Goal: Book appointment/travel/reservation

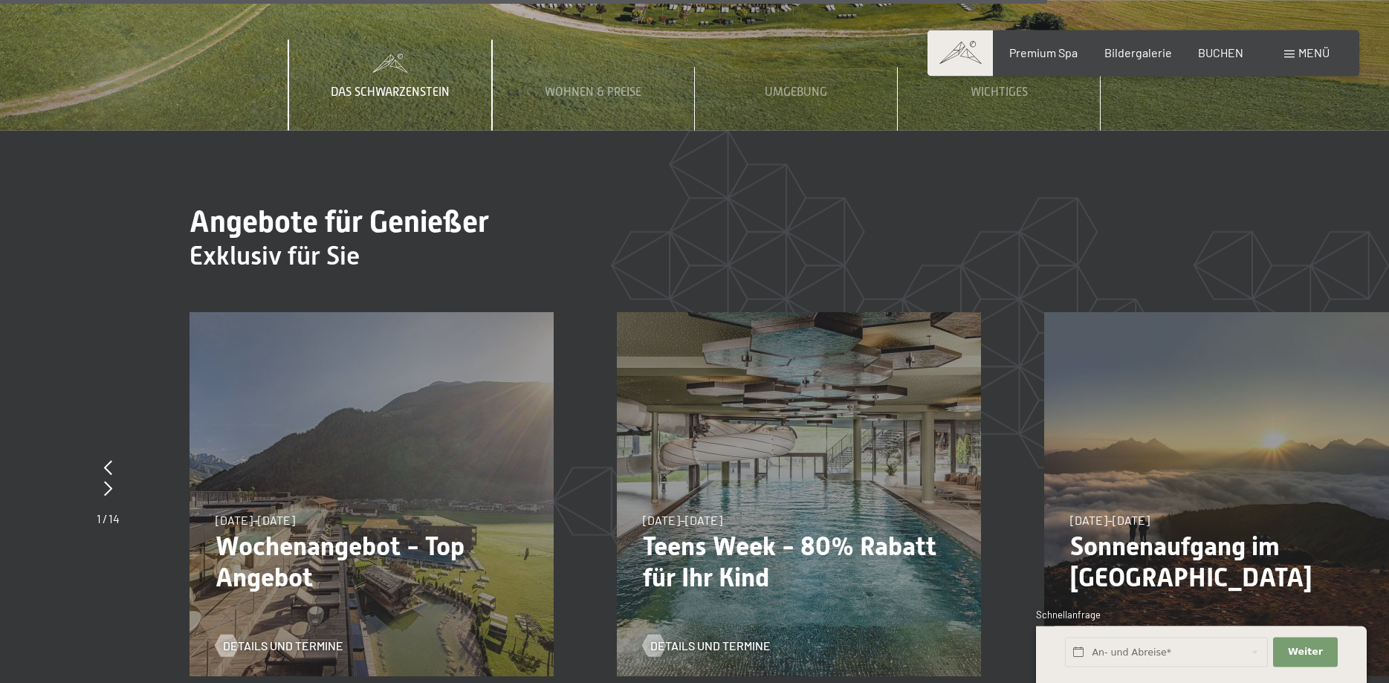
scroll to position [5610, 0]
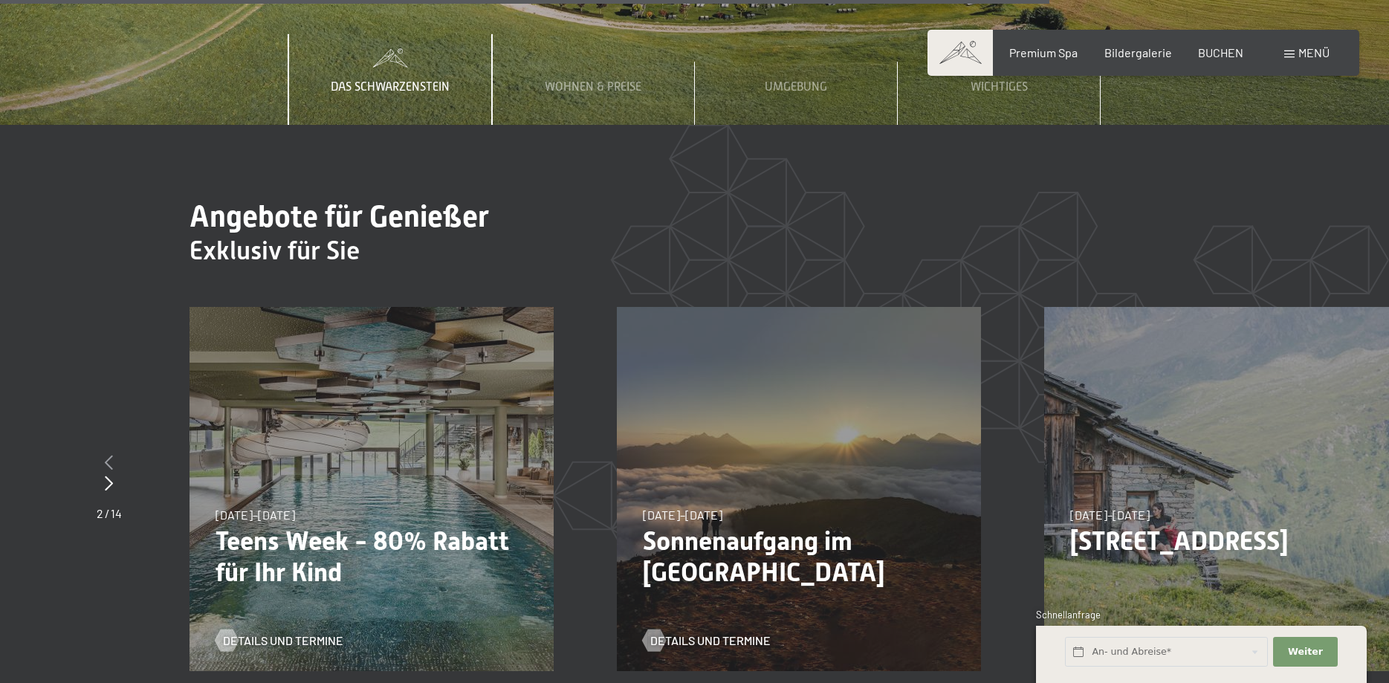
click at [111, 455] on icon at bounding box center [109, 462] width 8 height 15
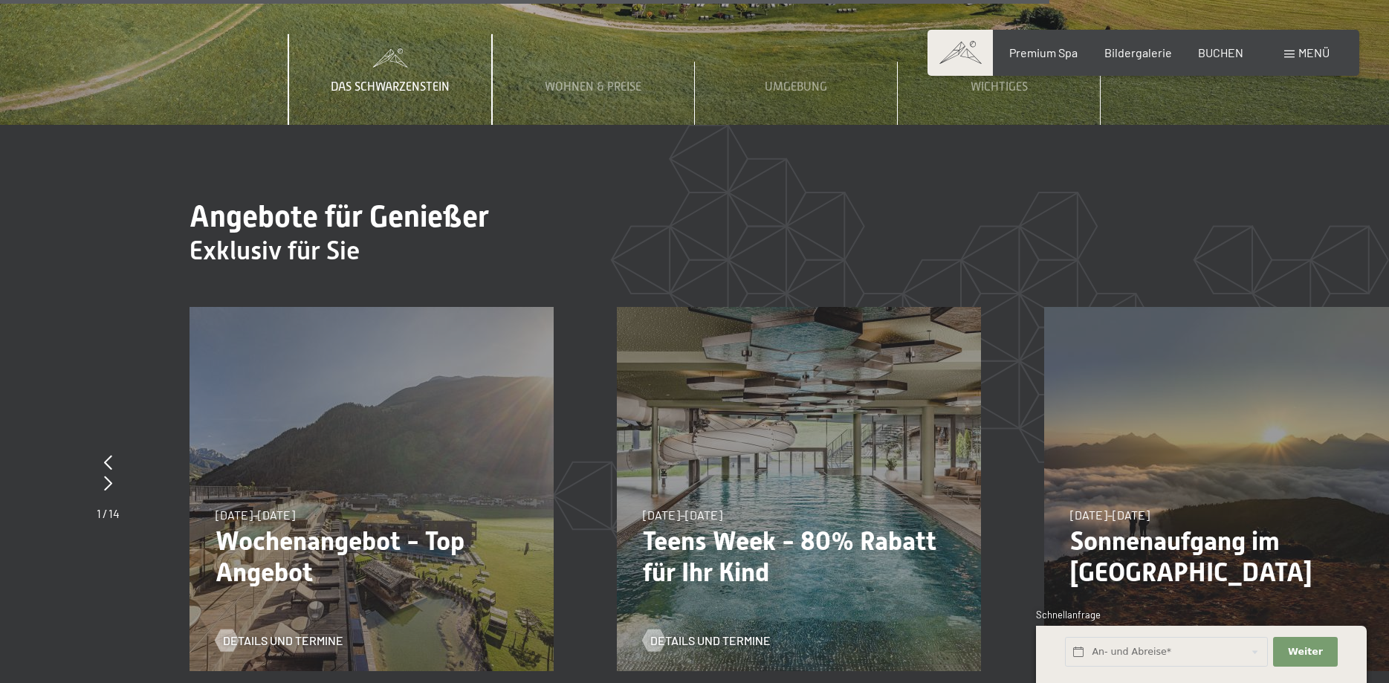
click at [342, 525] on p "Wochenangebot - Top Angebot" at bounding box center [372, 556] width 312 height 62
click at [279, 632] on span "Details und Termine" at bounding box center [298, 640] width 120 height 16
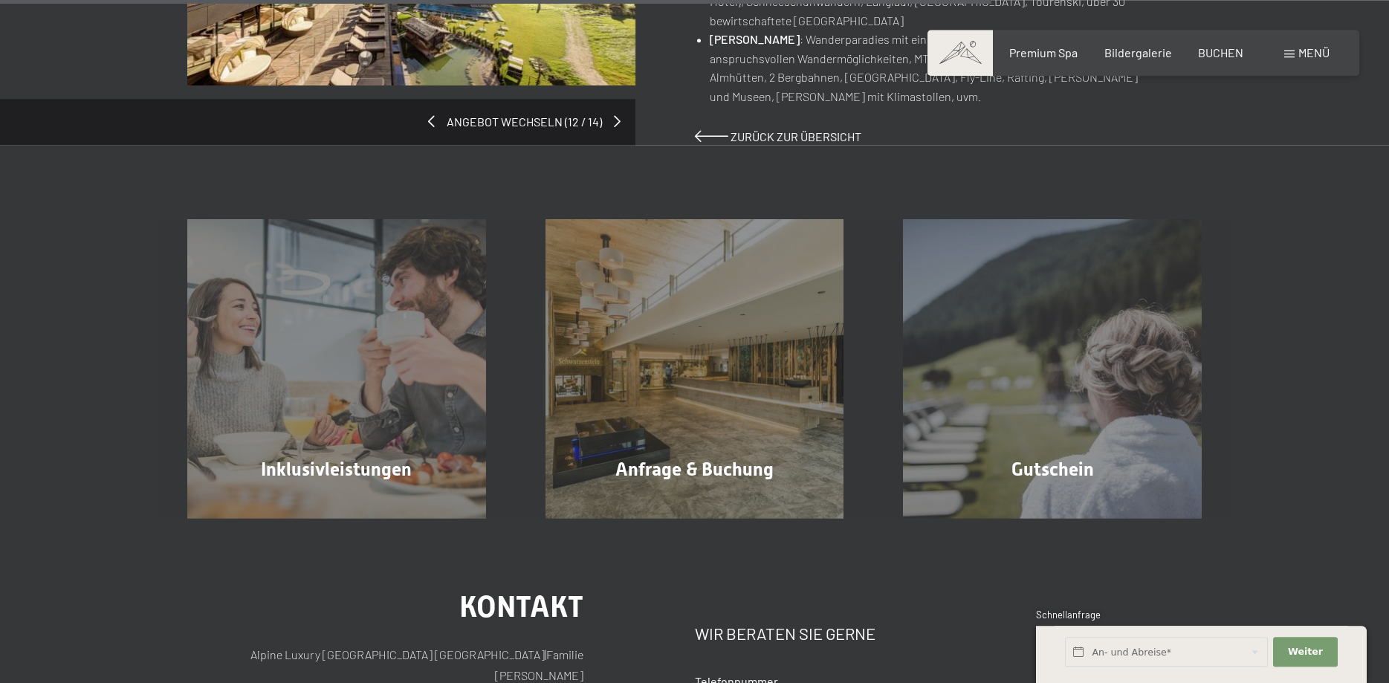
scroll to position [1289, 0]
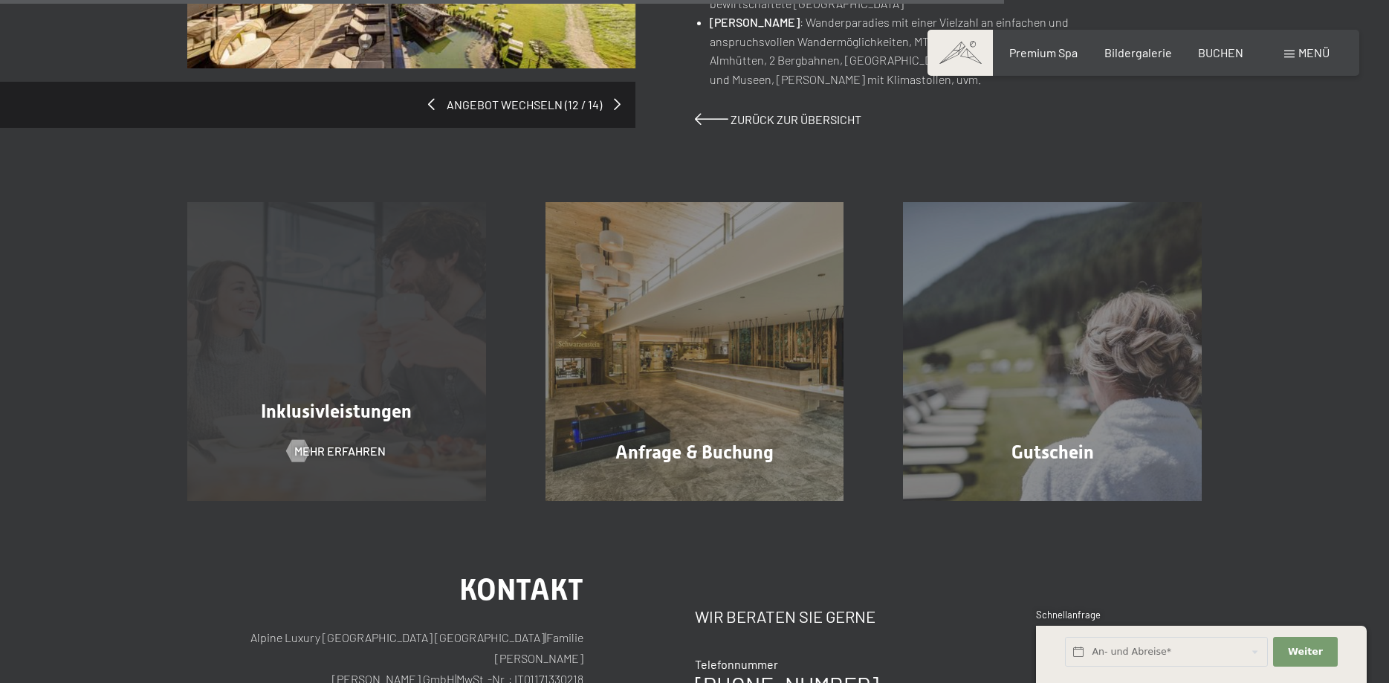
click at [358, 401] on span "Inklusivleistungen" at bounding box center [336, 412] width 151 height 22
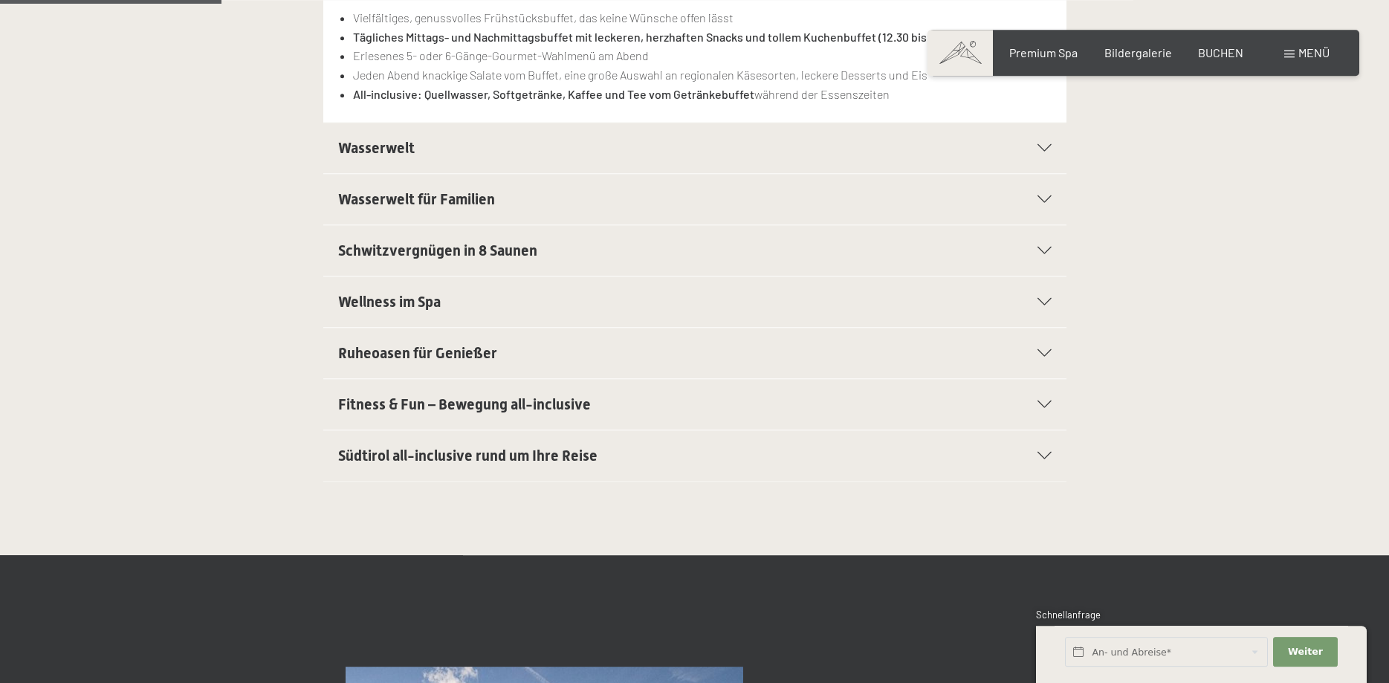
scroll to position [531, 0]
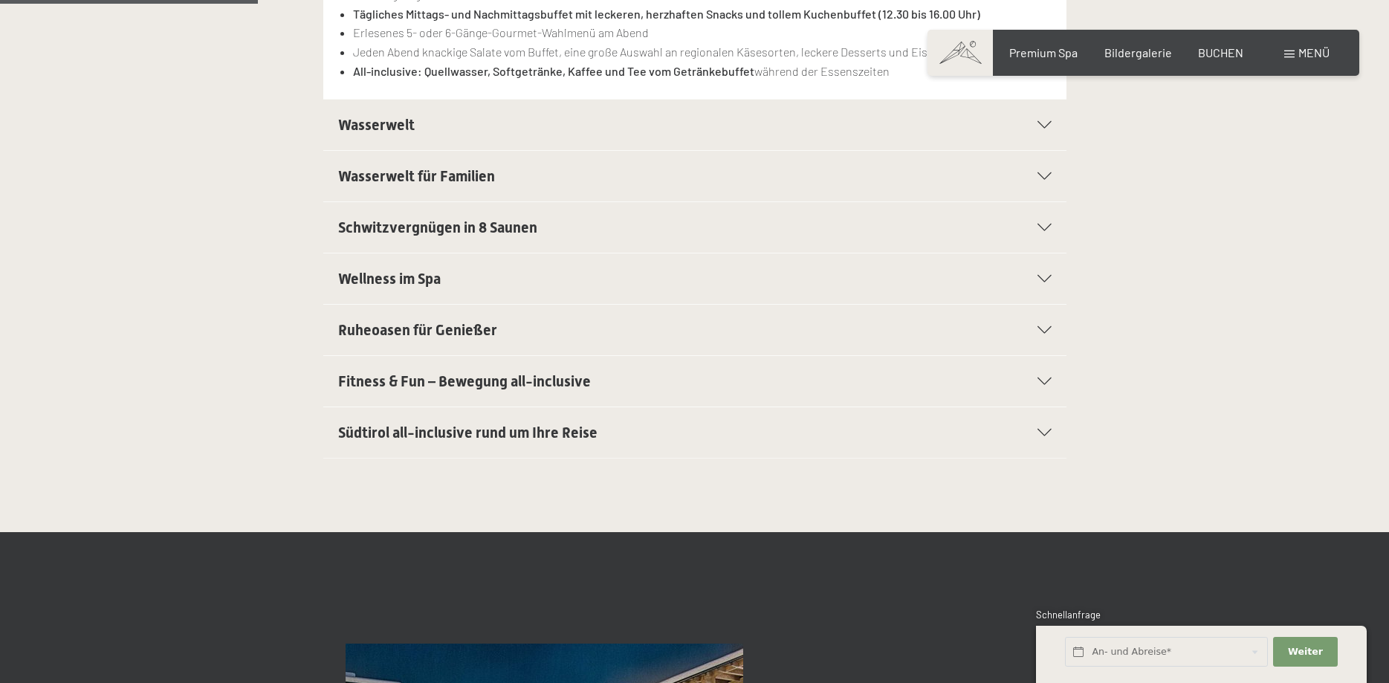
click at [1046, 381] on icon at bounding box center [1045, 381] width 14 height 7
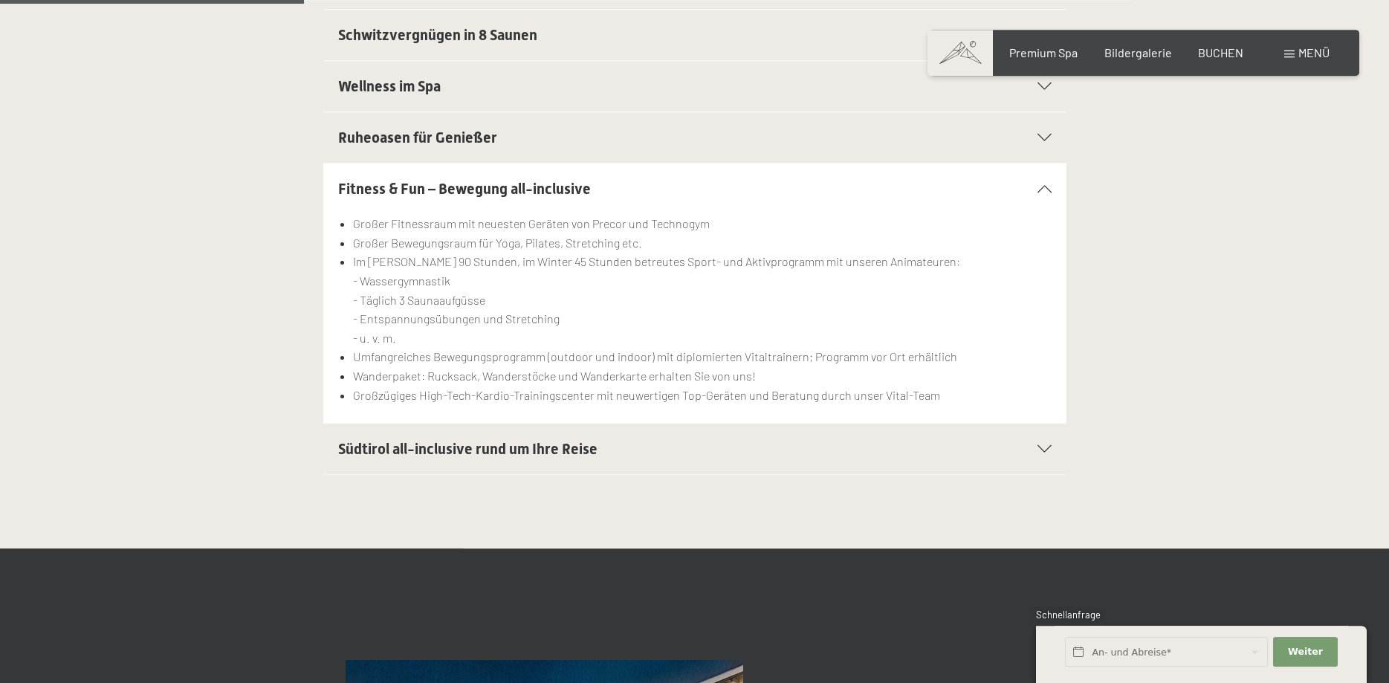
scroll to position [671, 0]
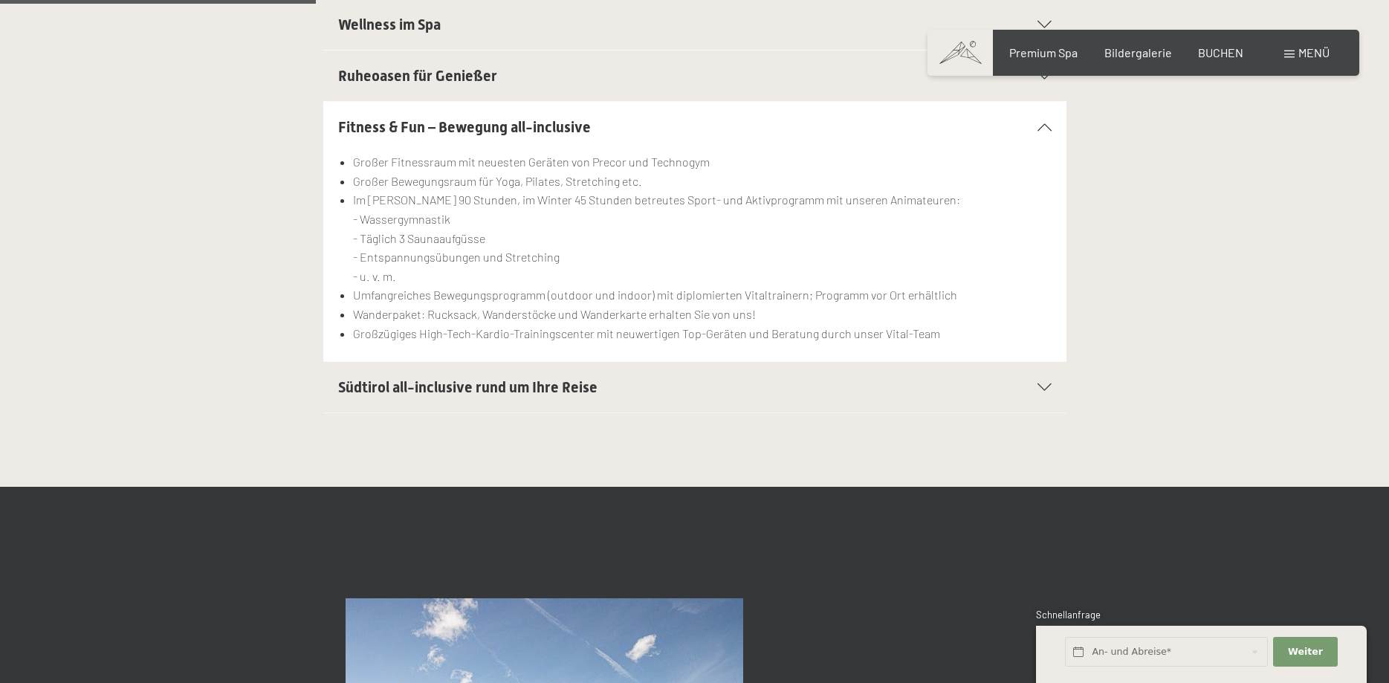
click at [1043, 386] on icon at bounding box center [1045, 387] width 14 height 7
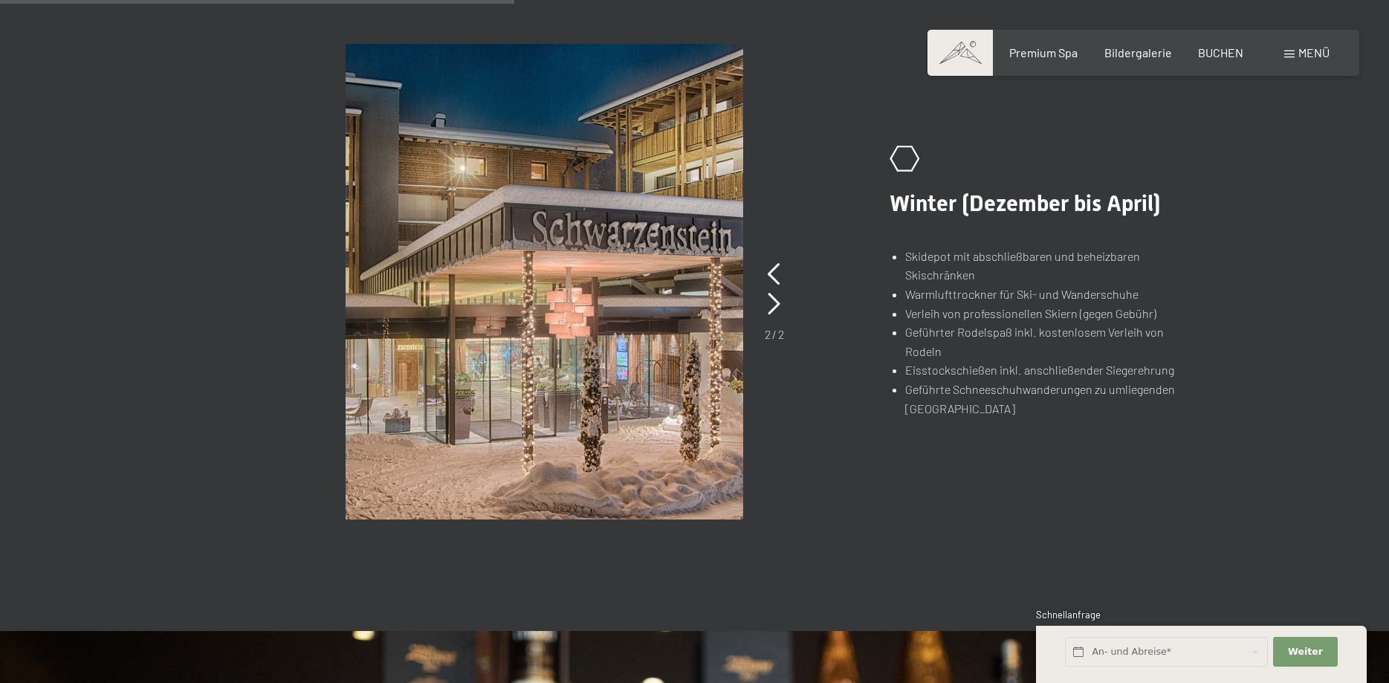
scroll to position [1050, 0]
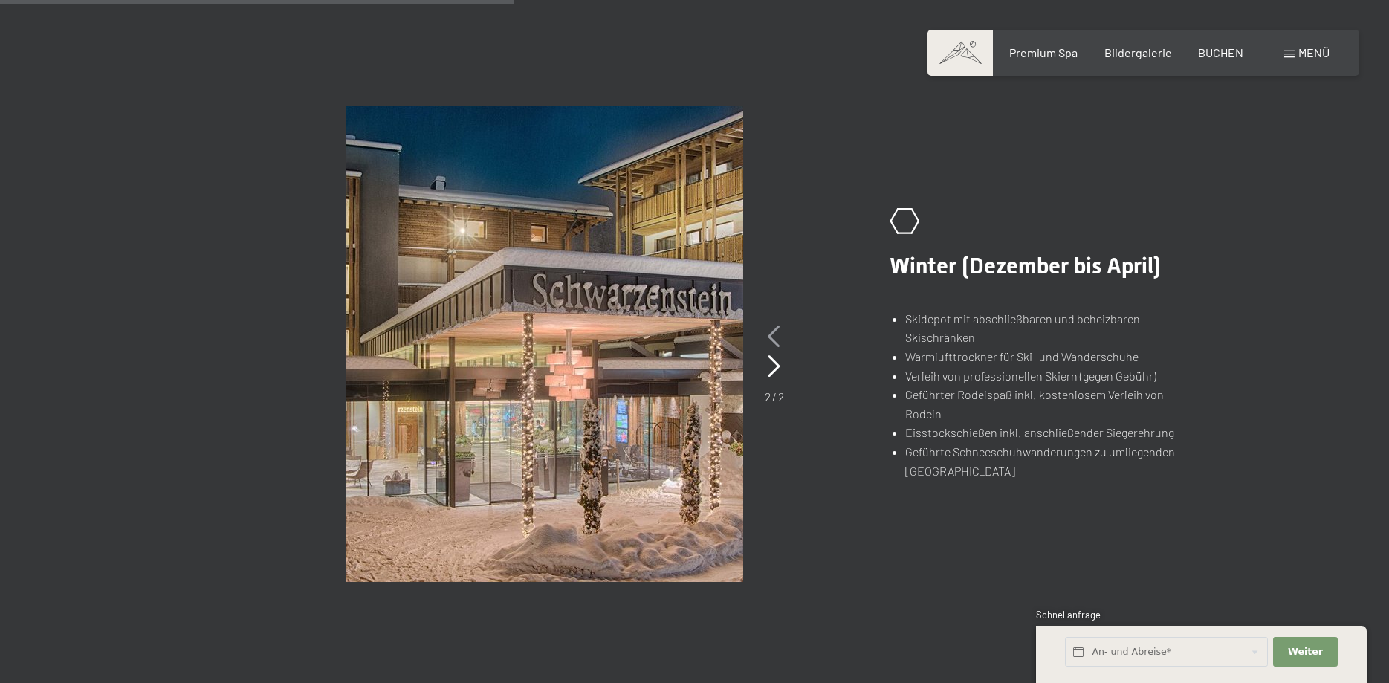
click at [775, 337] on icon at bounding box center [774, 337] width 13 height 22
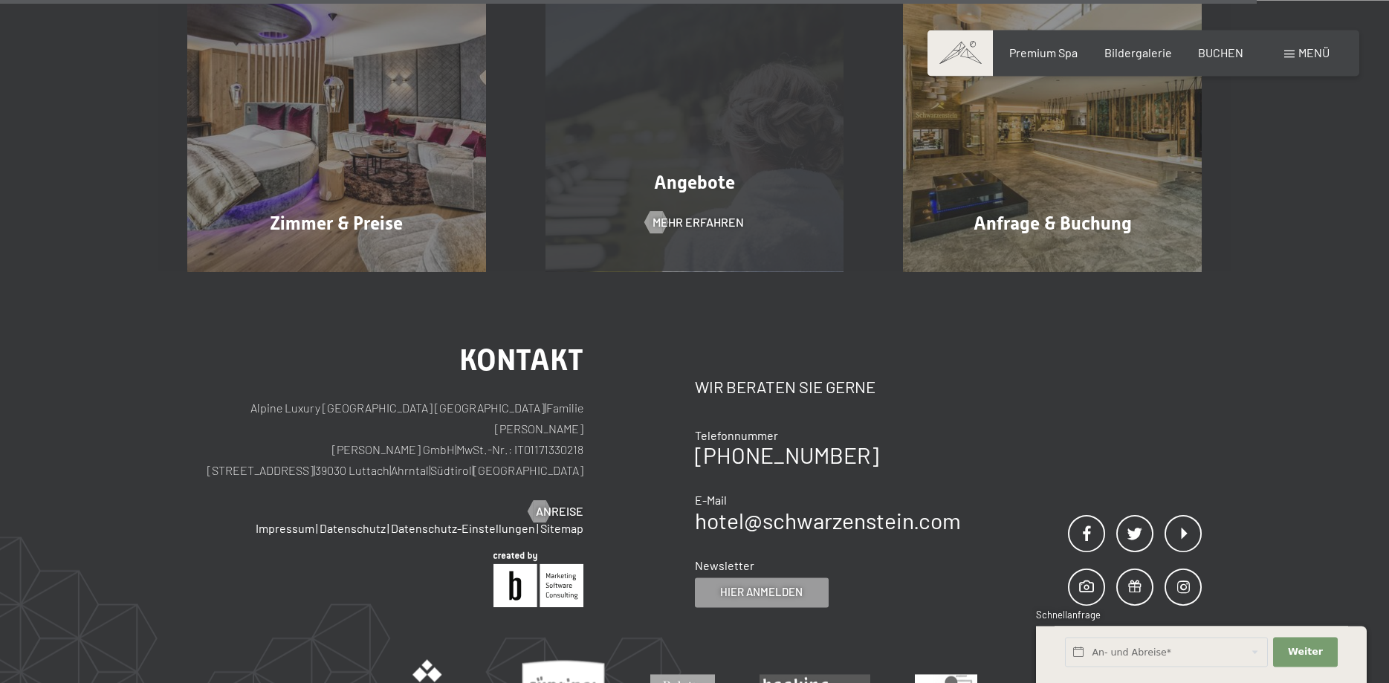
scroll to position [2642, 0]
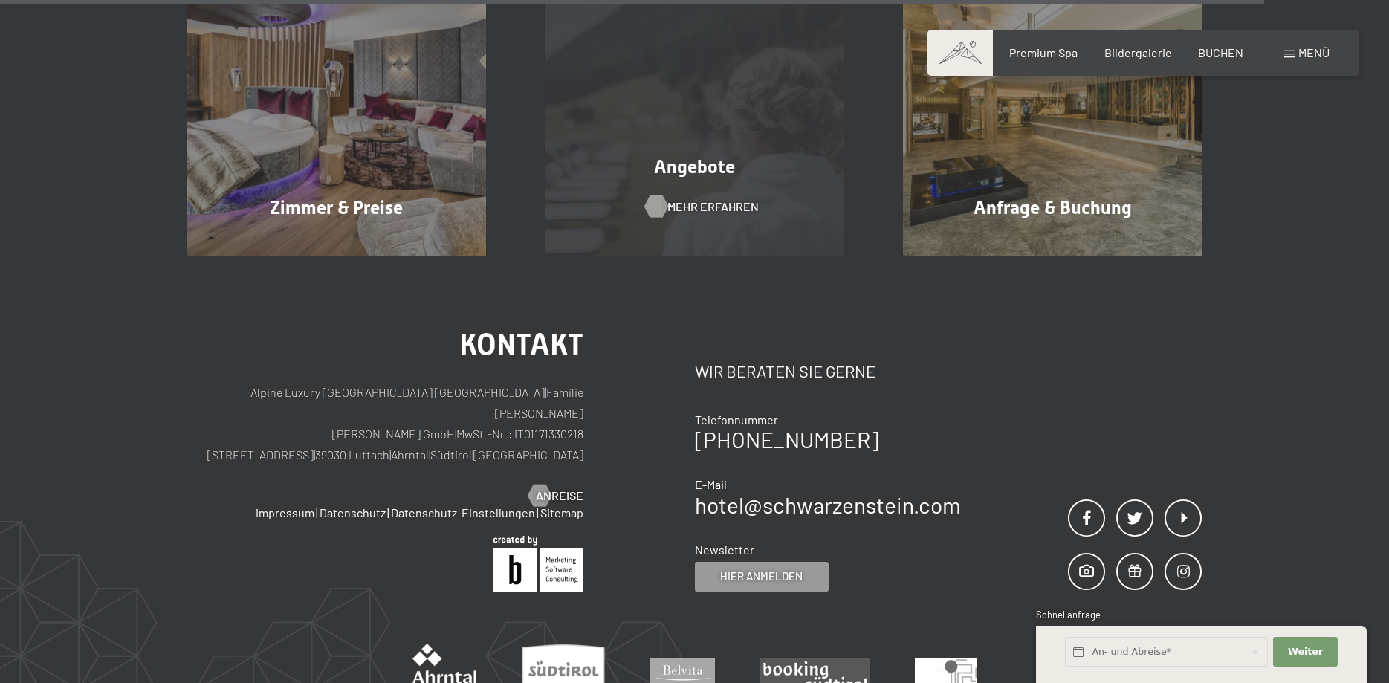
click at [702, 204] on span "Mehr erfahren" at bounding box center [712, 206] width 91 height 16
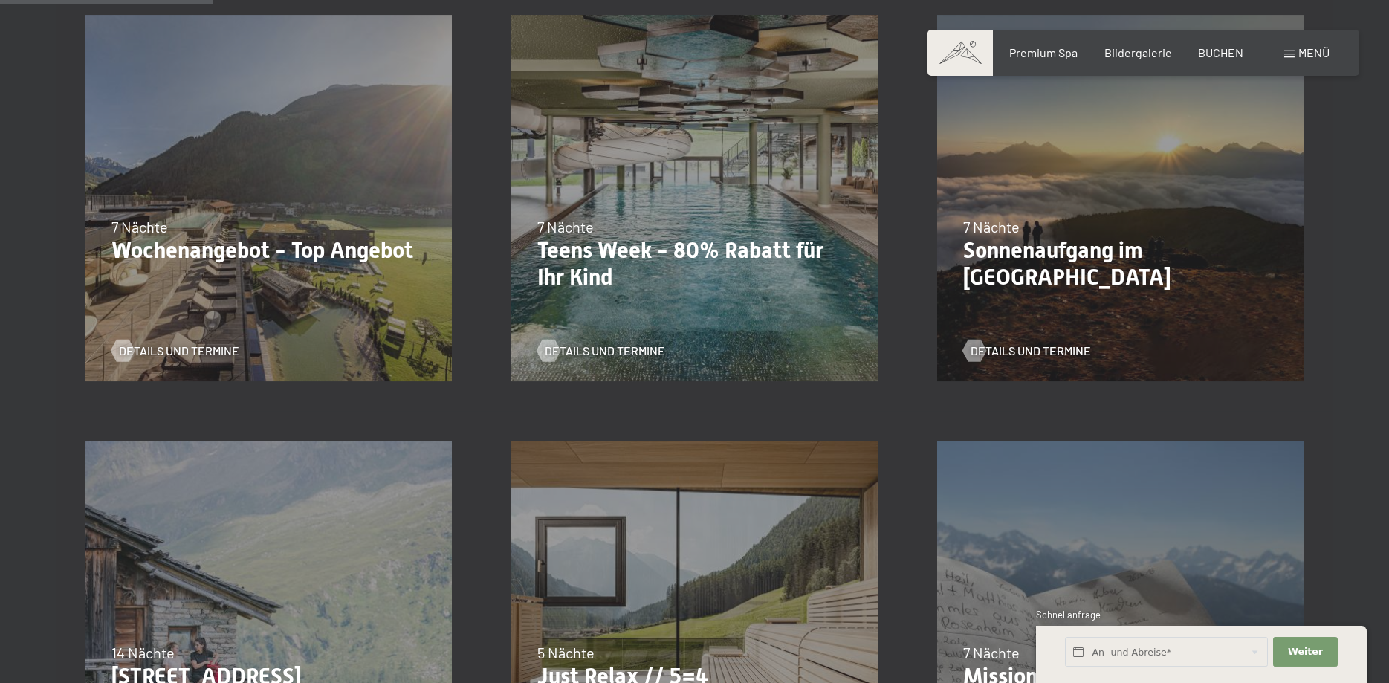
scroll to position [455, 0]
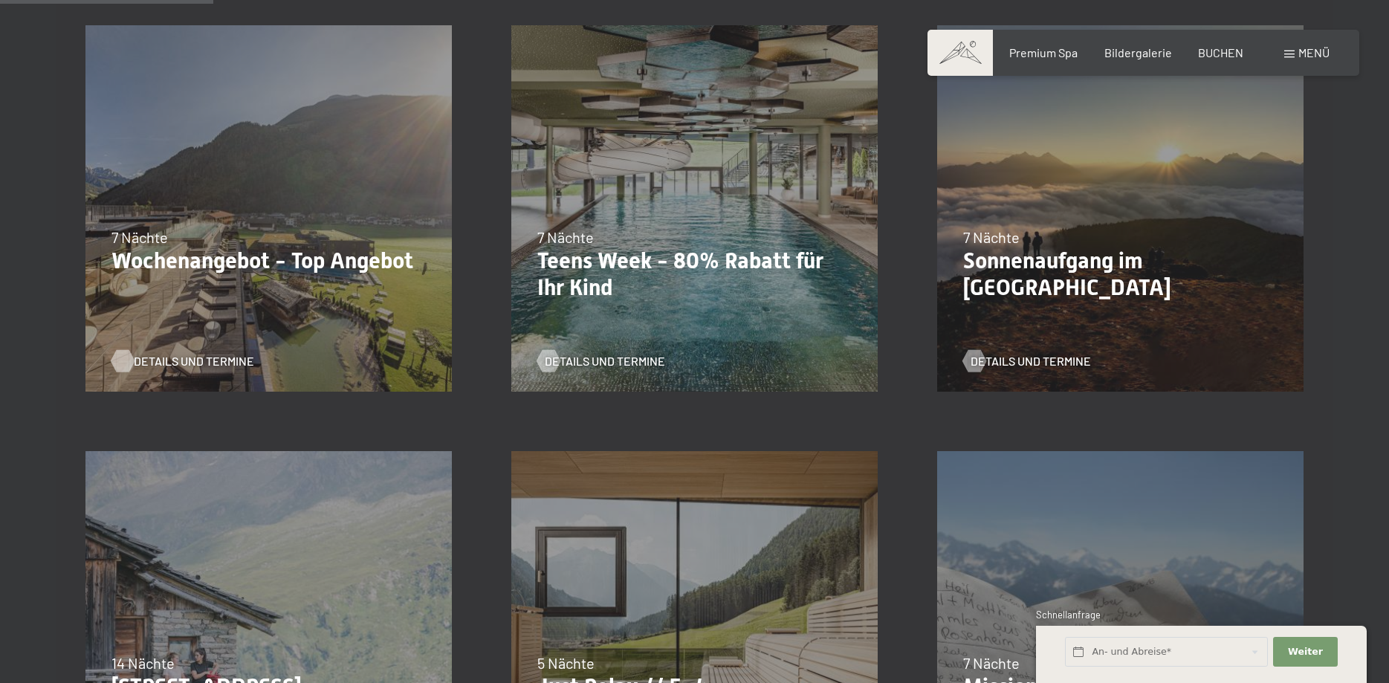
click at [188, 360] on span "Details und Termine" at bounding box center [194, 361] width 120 height 16
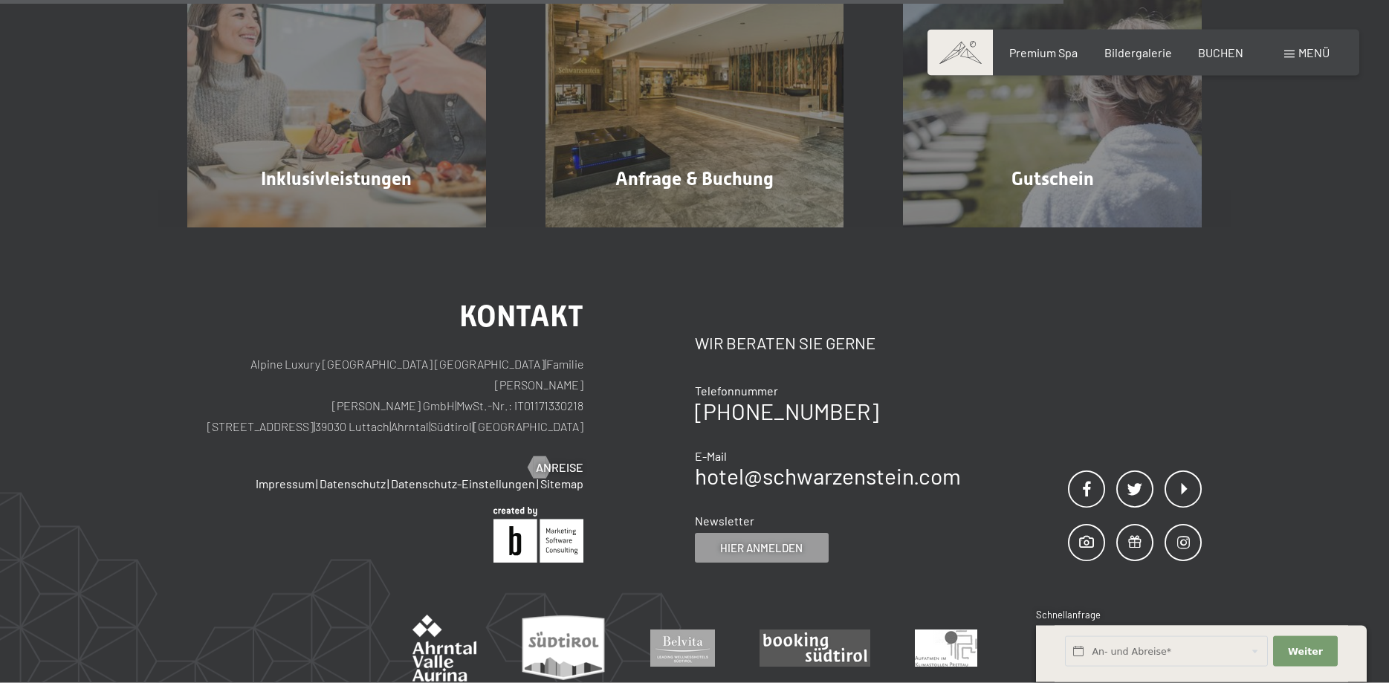
scroll to position [1365, 0]
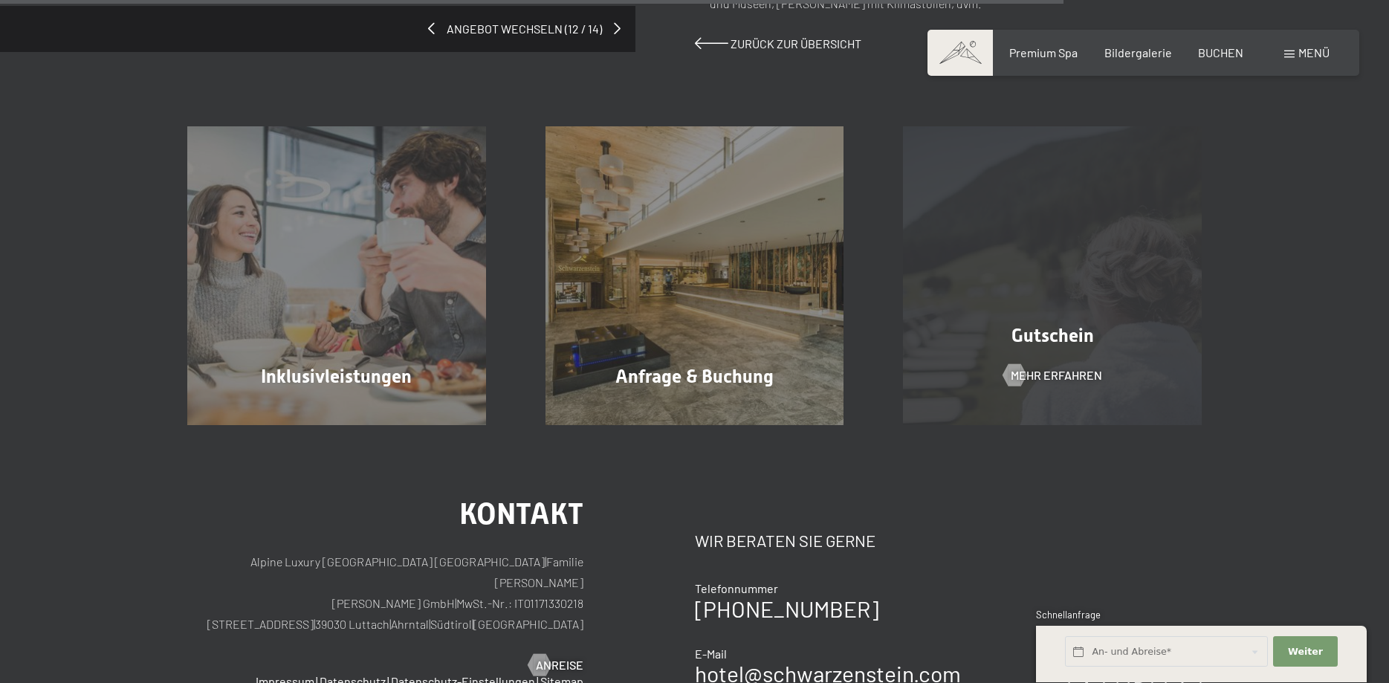
click at [1058, 291] on div "Gutschein Mehr erfahren" at bounding box center [1052, 275] width 358 height 299
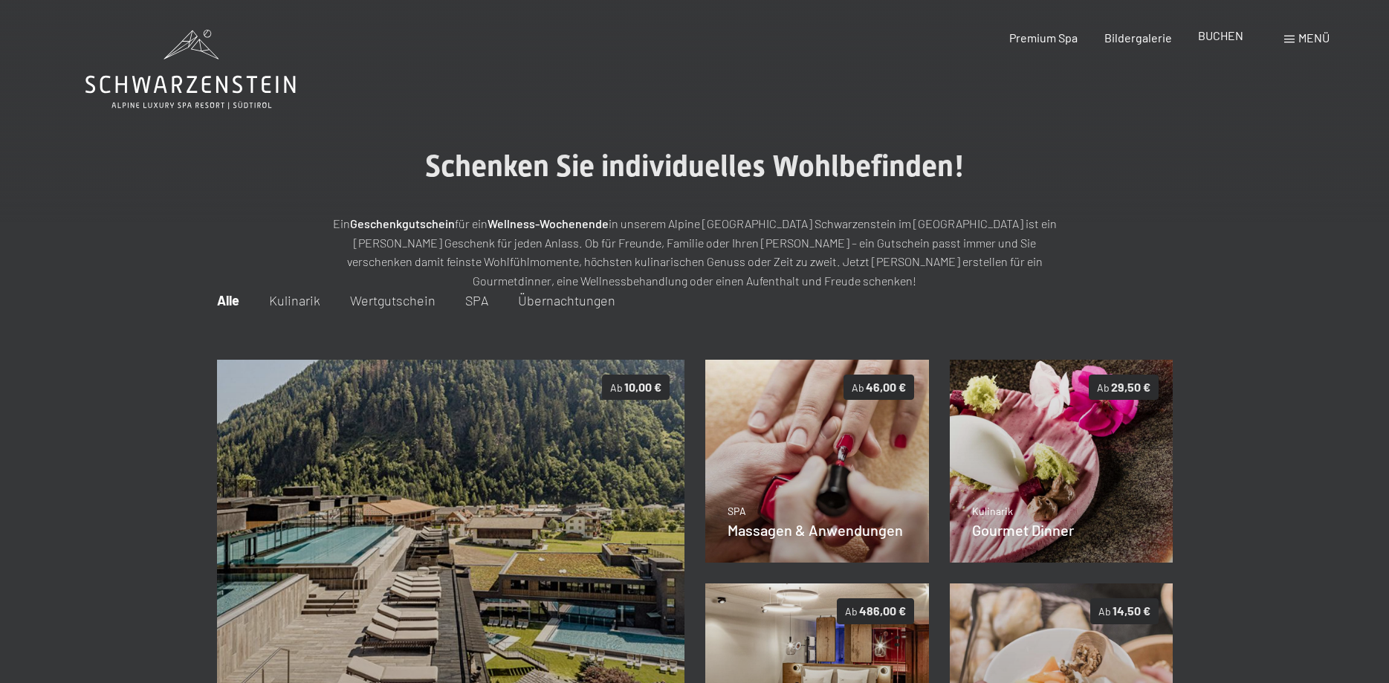
click at [1211, 38] on span "BUCHEN" at bounding box center [1220, 35] width 45 height 14
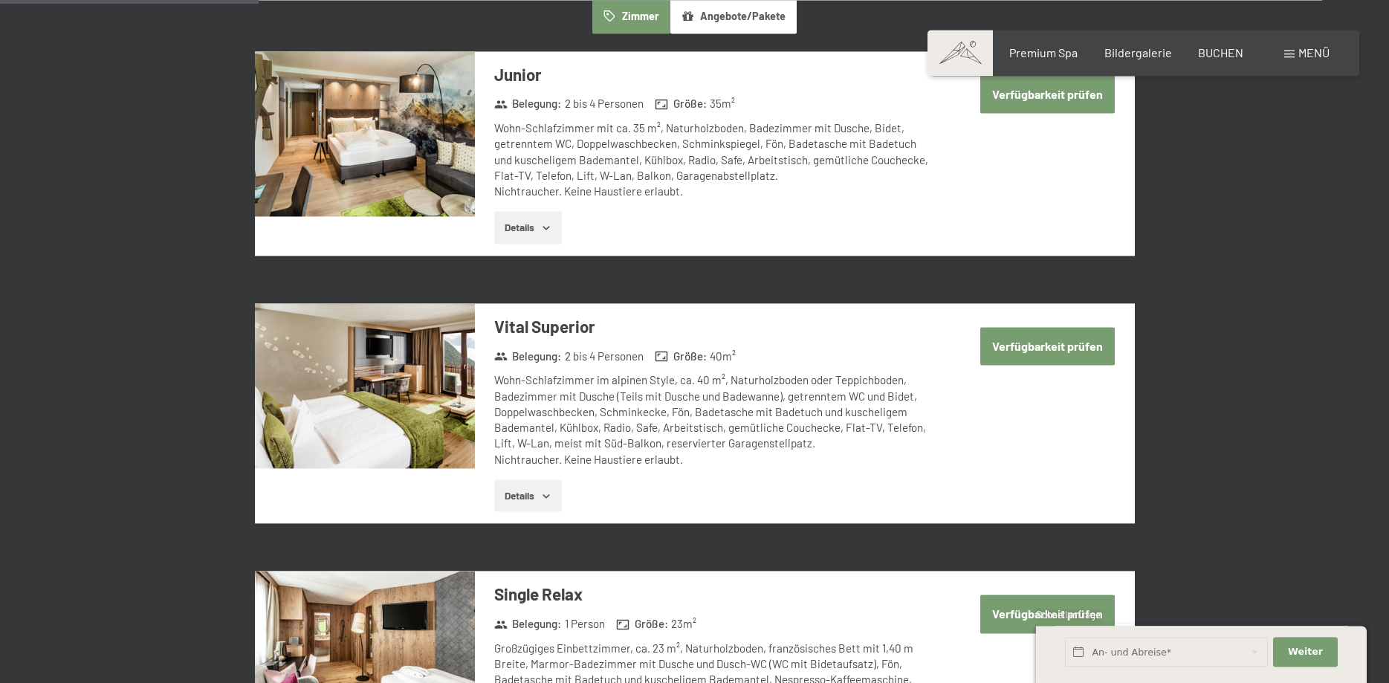
scroll to position [986, 0]
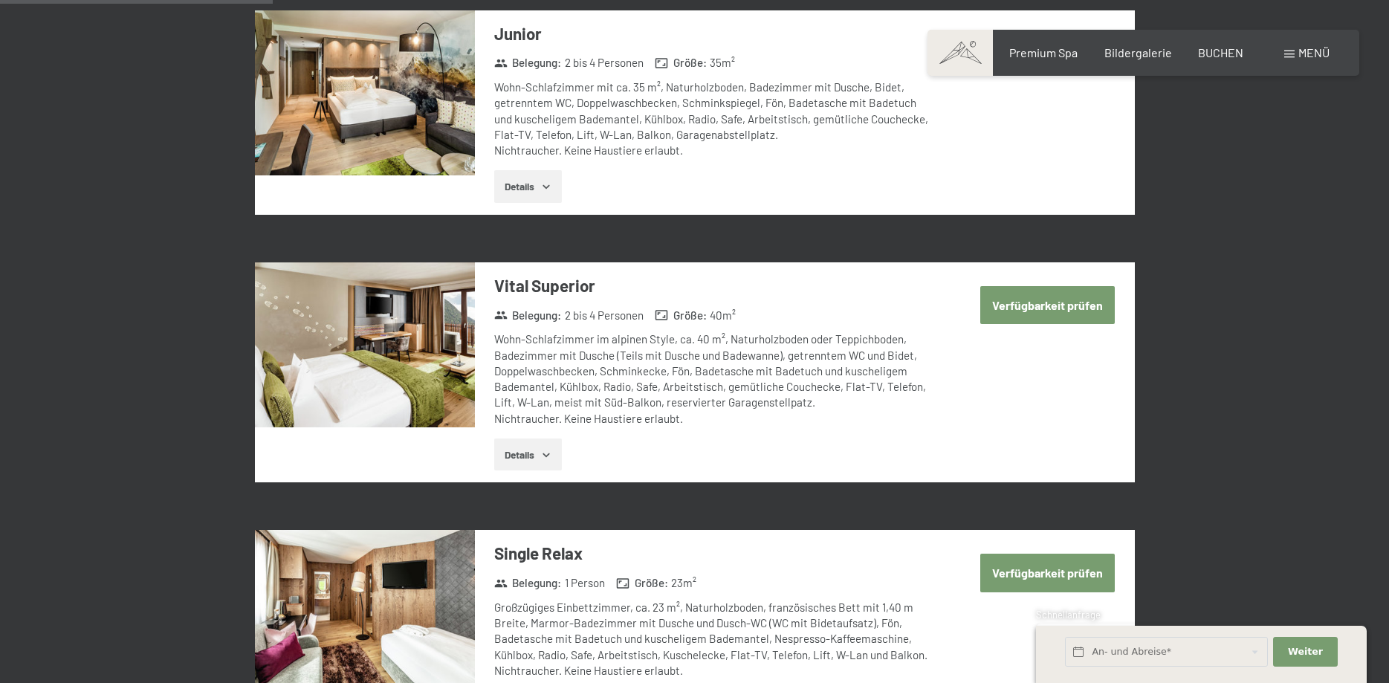
click at [549, 182] on icon "button" at bounding box center [546, 187] width 12 height 12
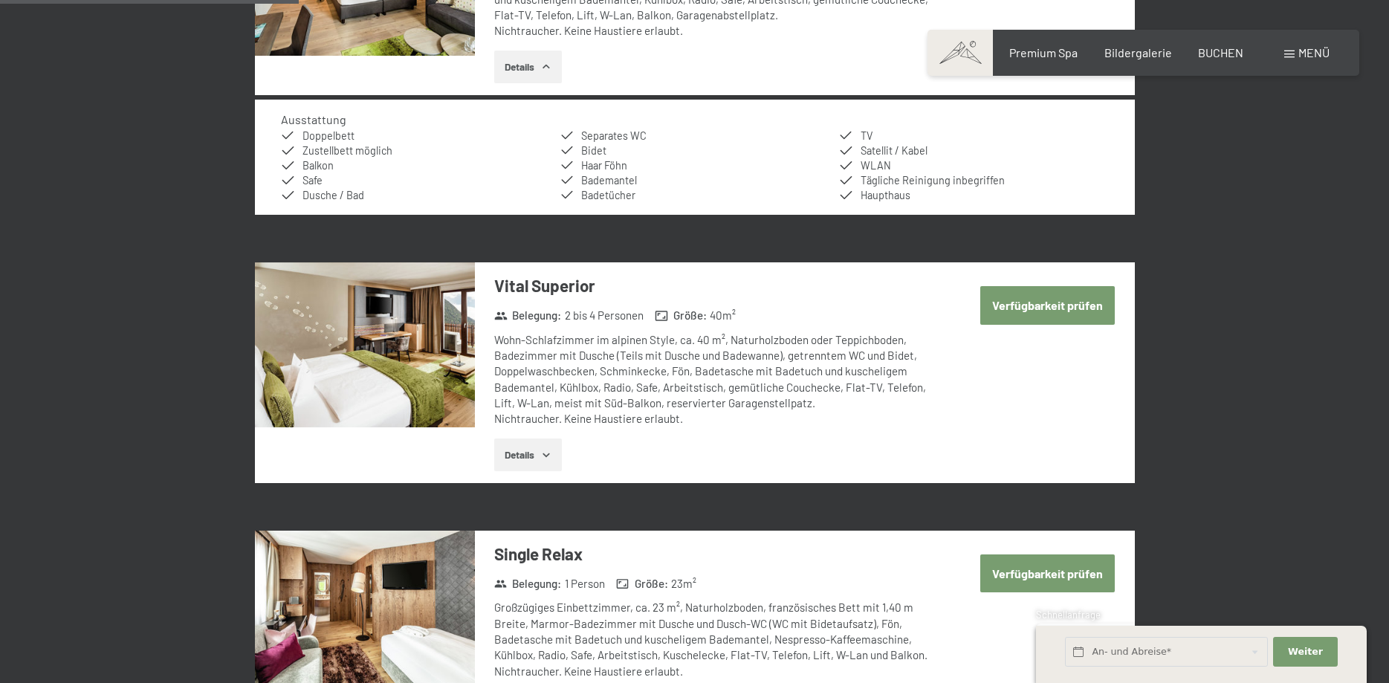
scroll to position [726, 0]
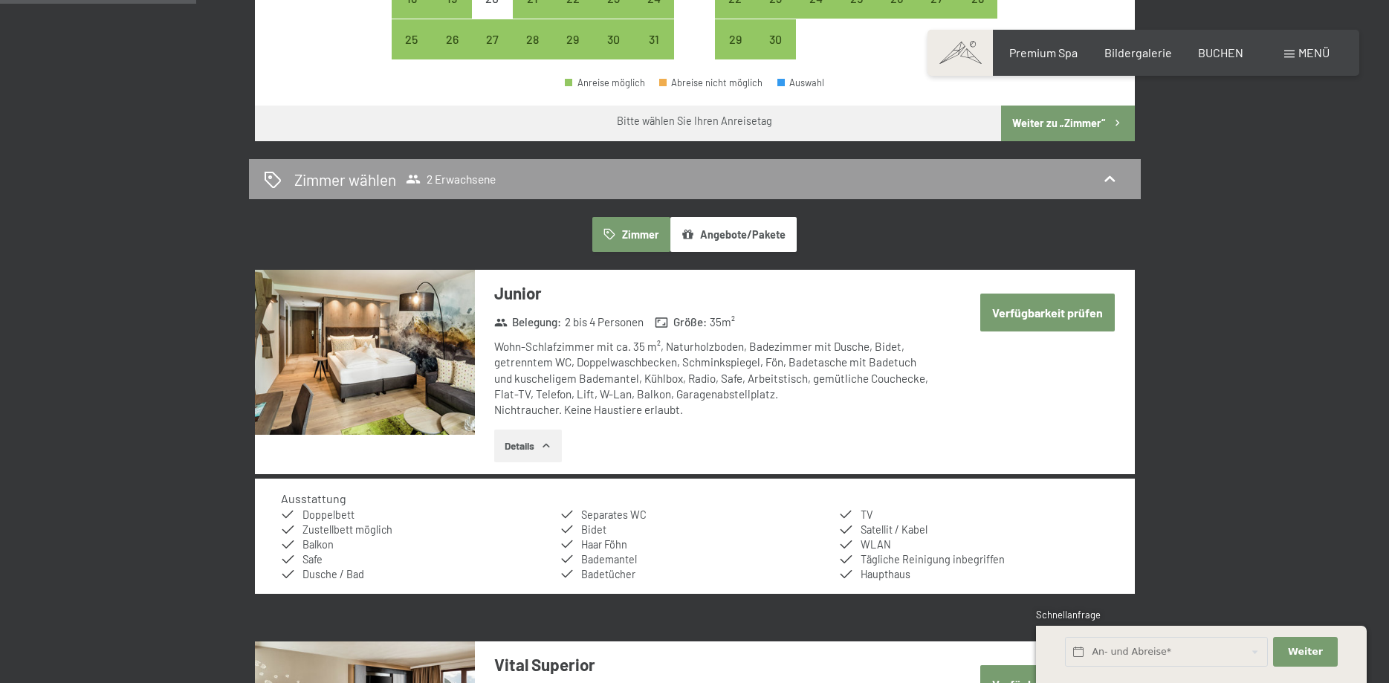
click at [1029, 308] on button "Verfügbarkeit prüfen" at bounding box center [1047, 313] width 135 height 38
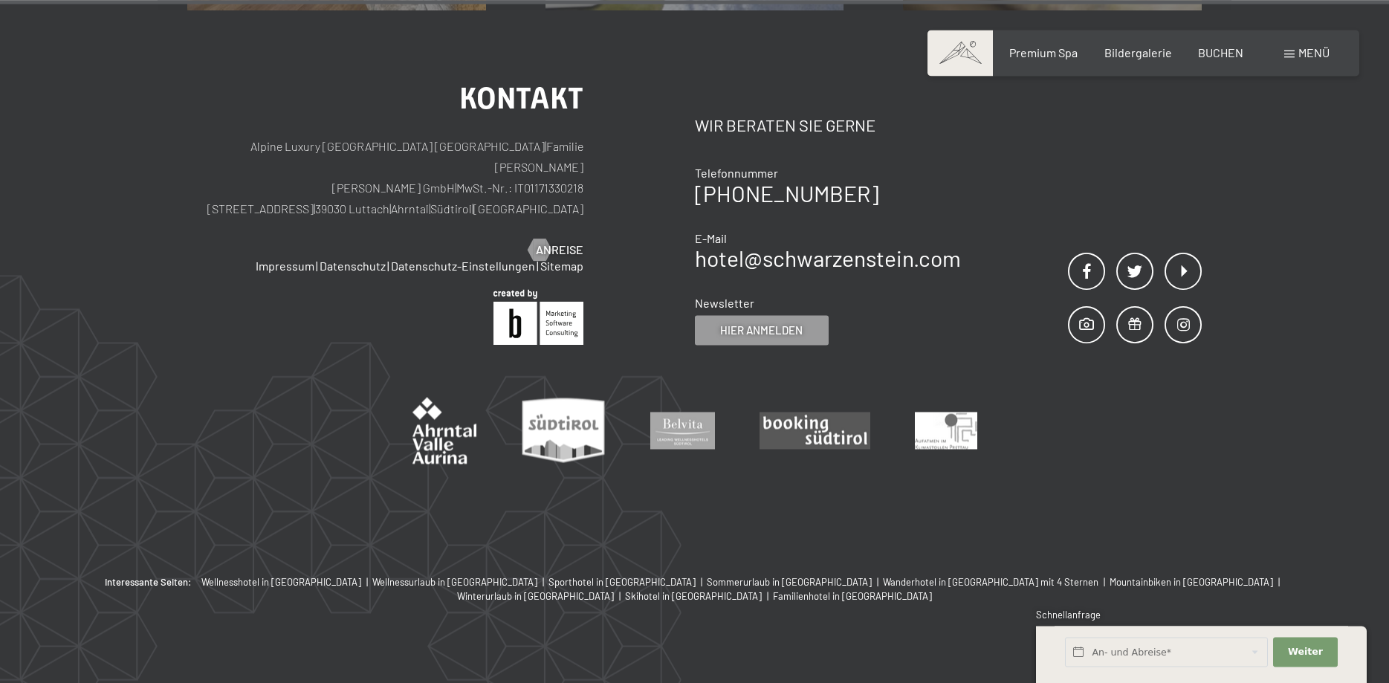
scroll to position [1440, 0]
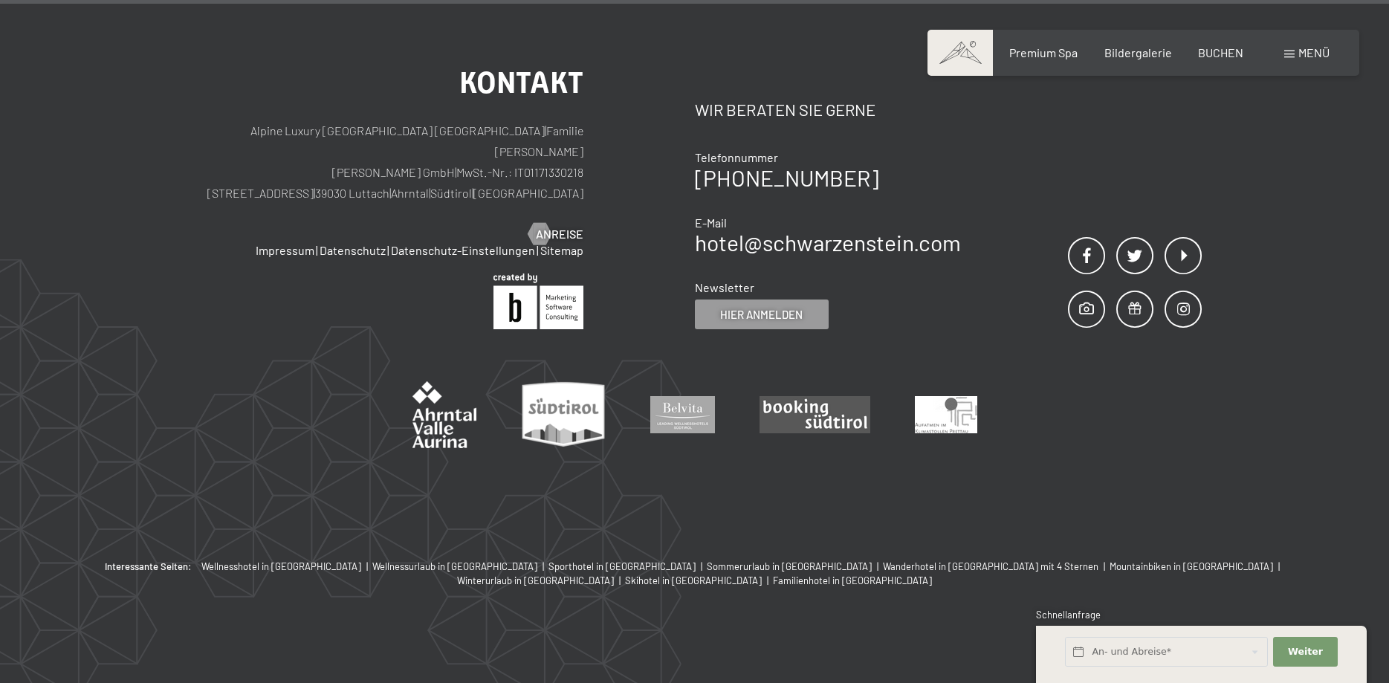
click at [435, 415] on img at bounding box center [444, 414] width 64 height 67
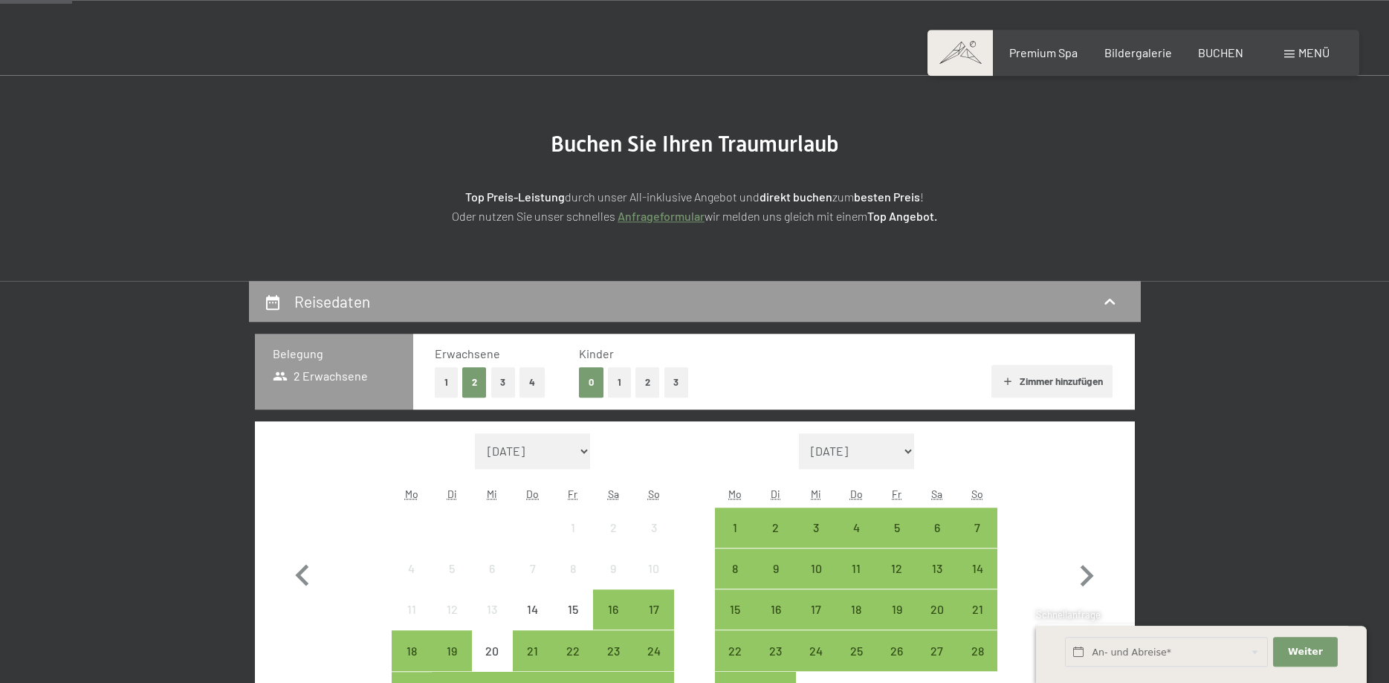
scroll to position [0, 0]
